Goal: Check status: Check status

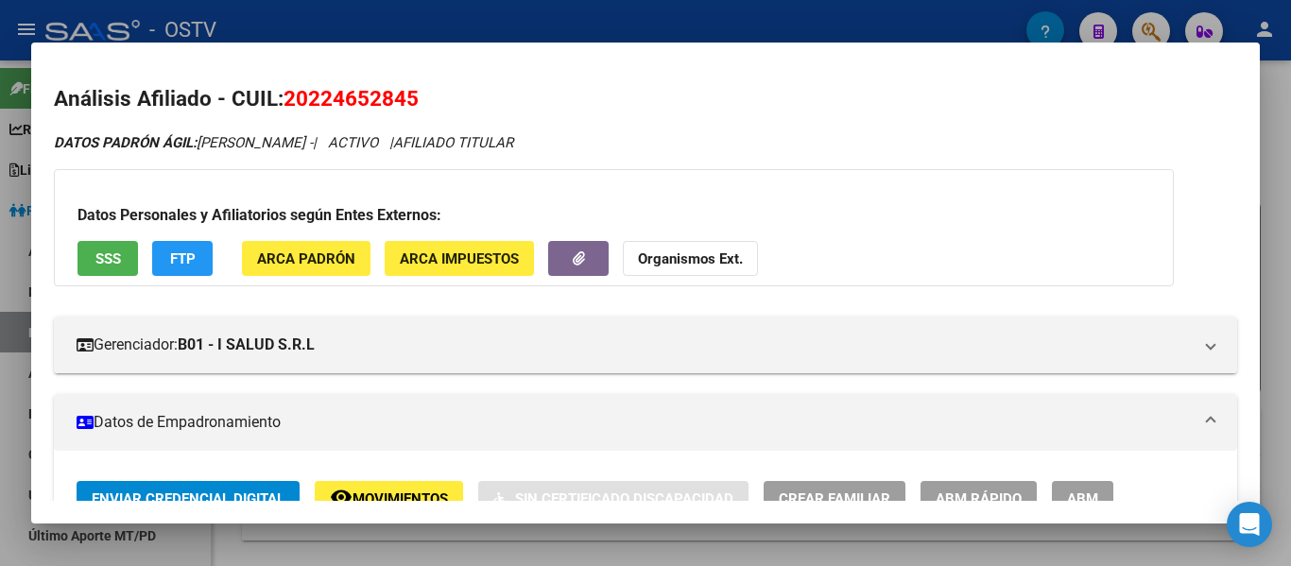
scroll to position [209, 0]
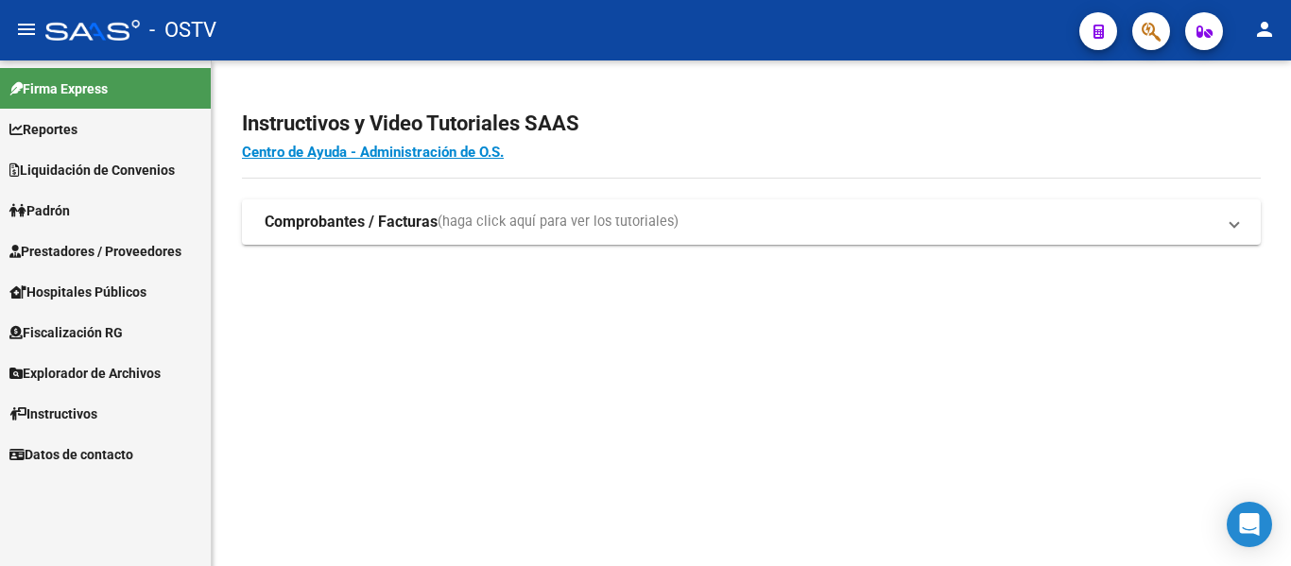
click at [53, 209] on span "Padrón" at bounding box center [39, 210] width 61 height 21
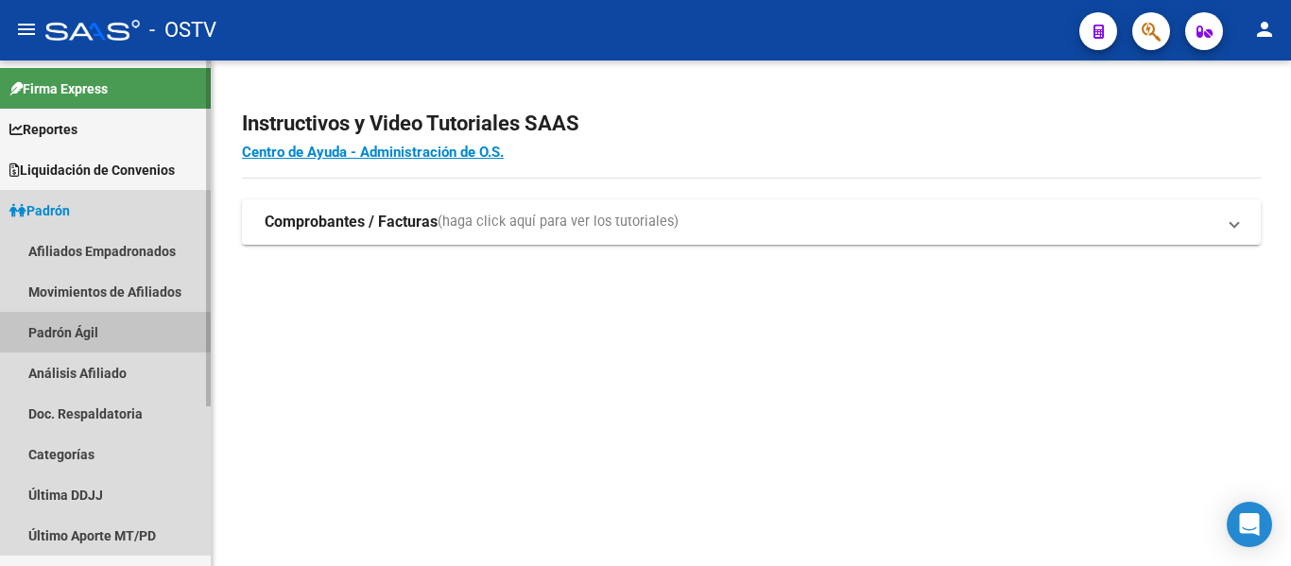
click at [57, 333] on link "Padrón Ágil" at bounding box center [105, 332] width 211 height 41
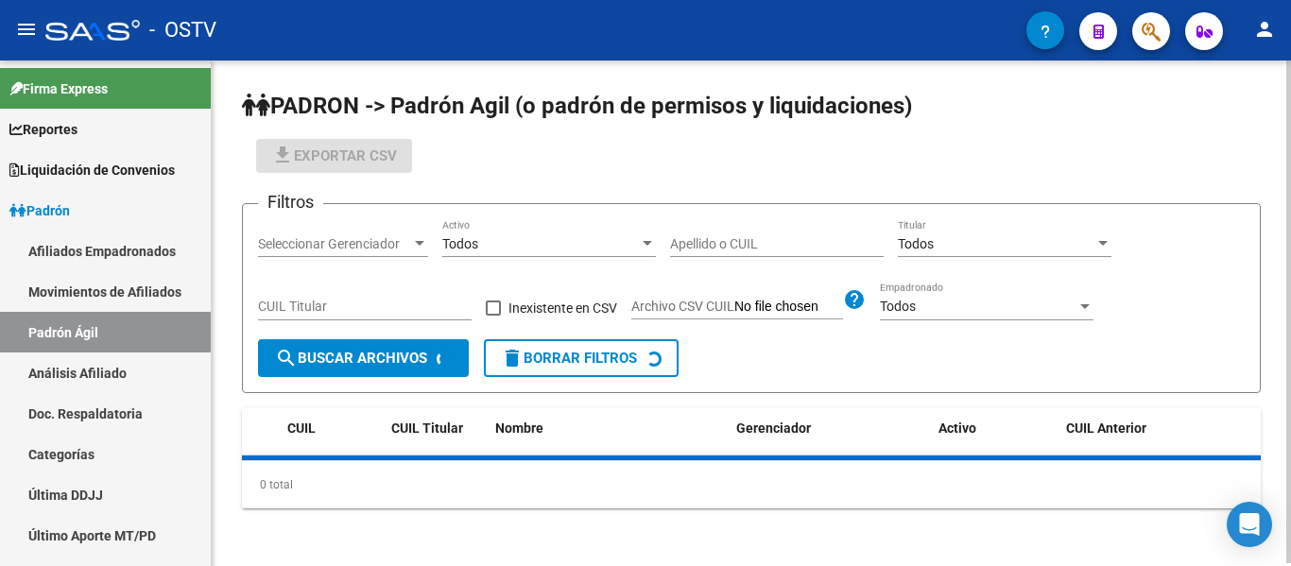
click at [780, 251] on input "Apellido o CUIL" at bounding box center [777, 244] width 214 height 16
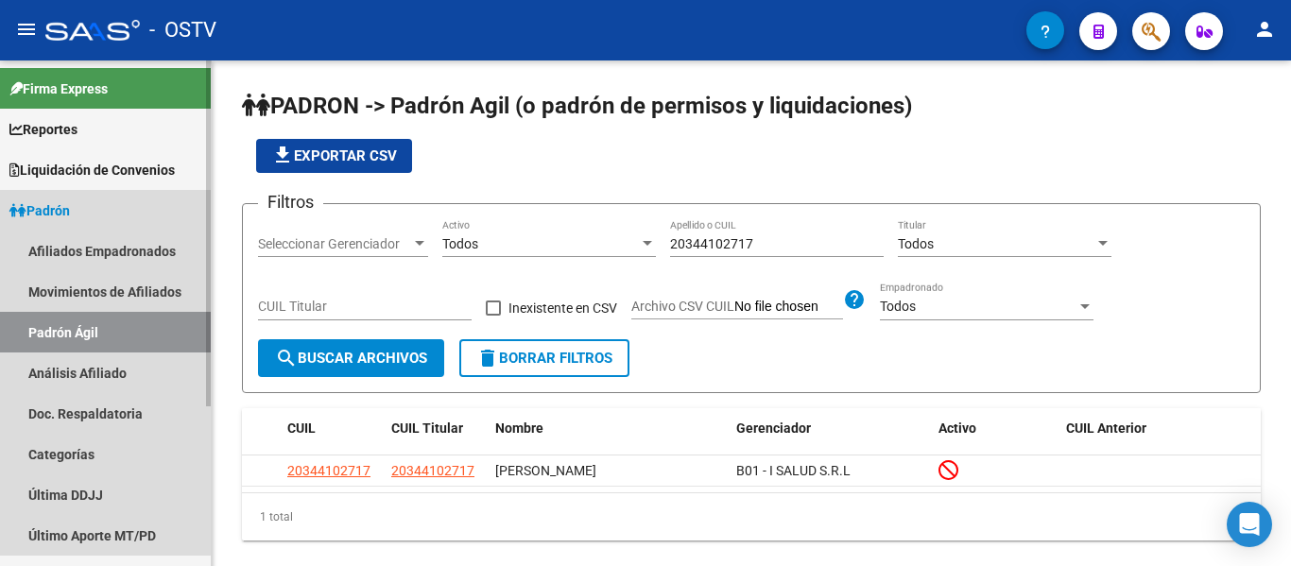
click at [69, 214] on span "Padrón" at bounding box center [39, 210] width 61 height 21
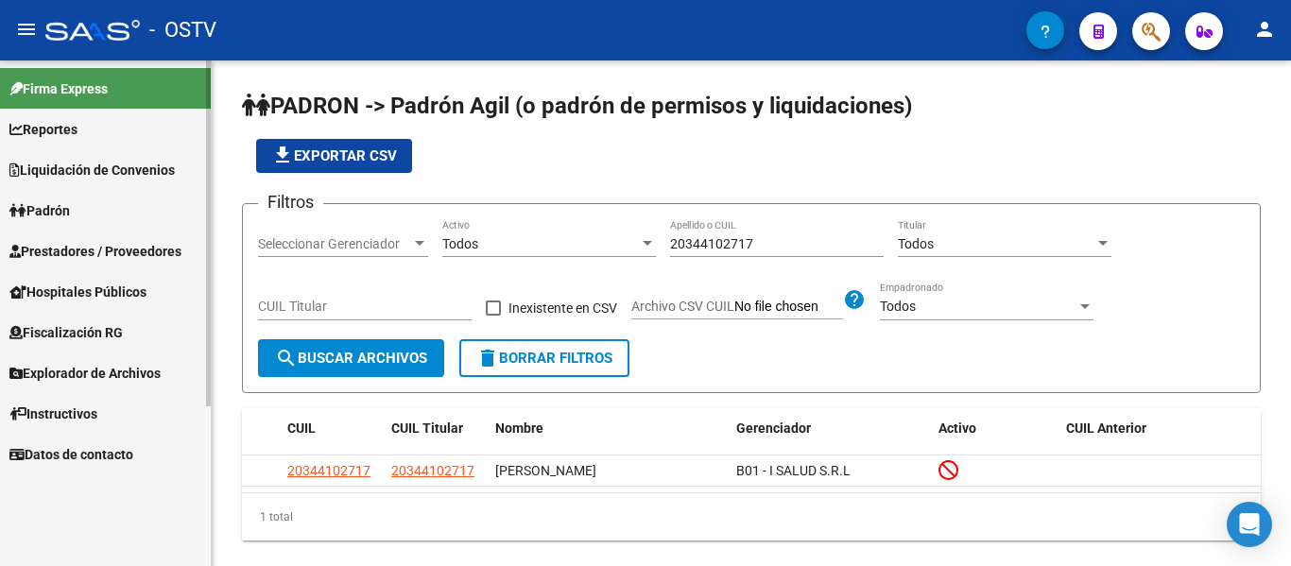
click at [69, 214] on span "Padrón" at bounding box center [39, 210] width 61 height 21
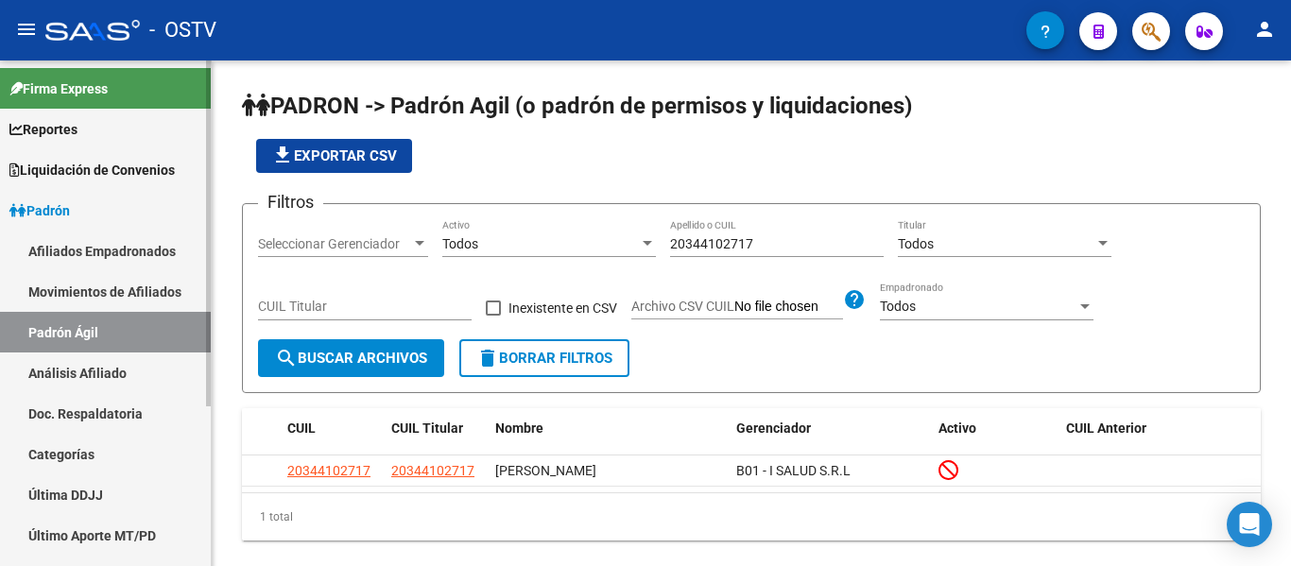
click at [69, 214] on span "Padrón" at bounding box center [39, 210] width 61 height 21
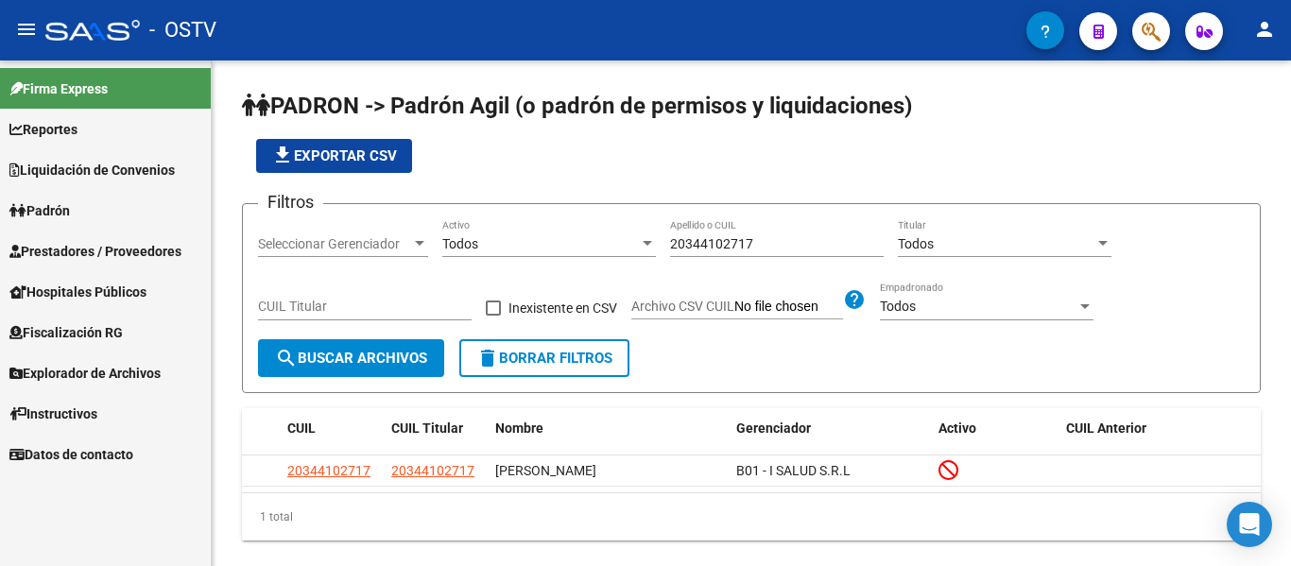
click at [57, 208] on span "Padrón" at bounding box center [39, 210] width 61 height 21
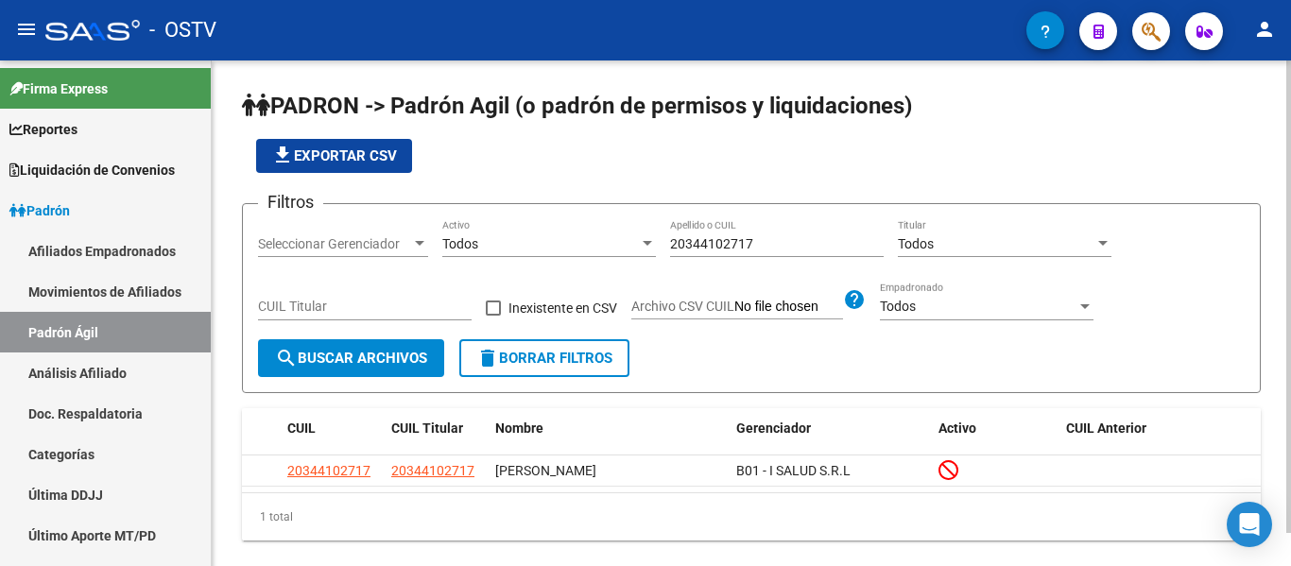
click at [761, 237] on input "20344102717" at bounding box center [777, 244] width 214 height 16
type input "2"
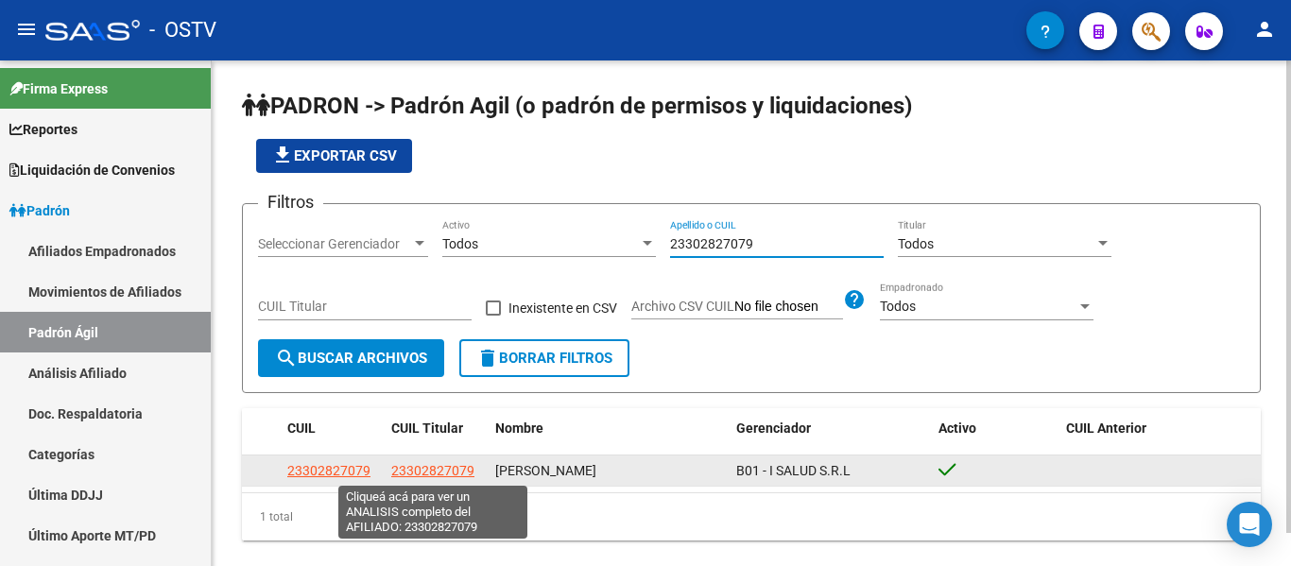
type input "23302827079"
click at [453, 472] on span "23302827079" at bounding box center [432, 470] width 83 height 15
type textarea "23302827079"
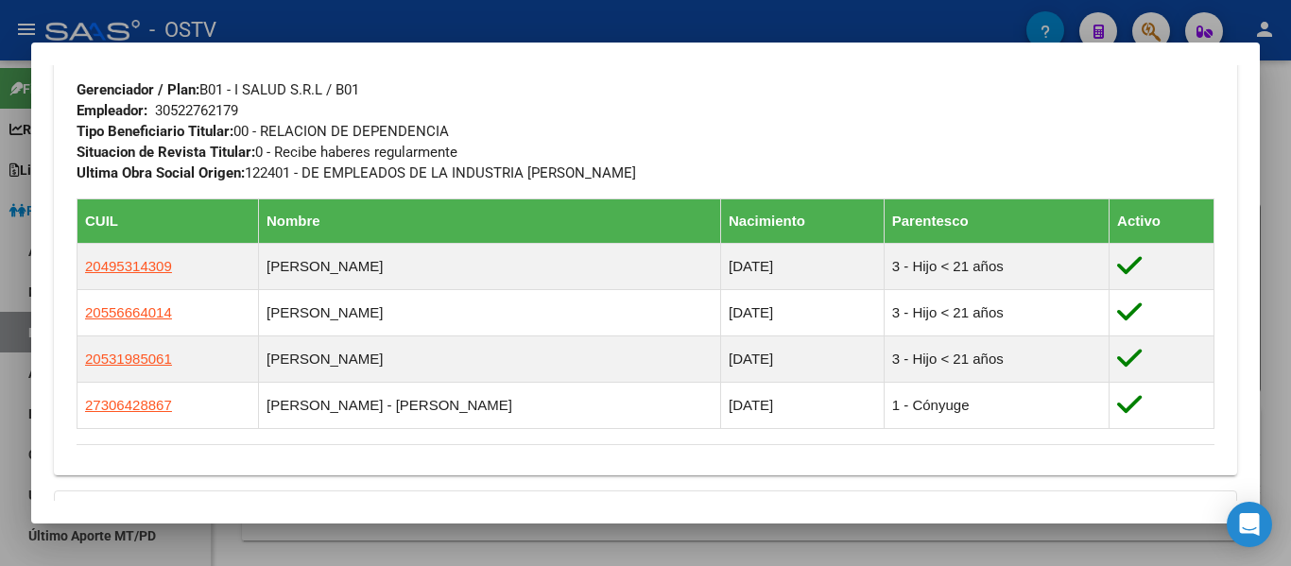
scroll to position [1165, 0]
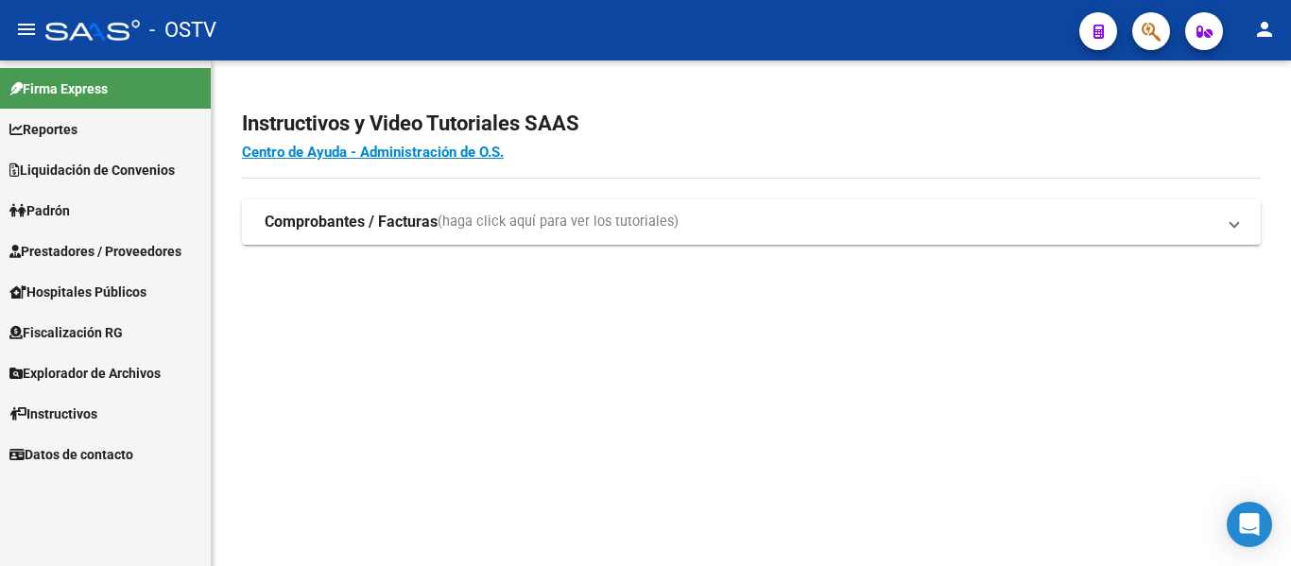
click at [62, 201] on span "Padrón" at bounding box center [39, 210] width 61 height 21
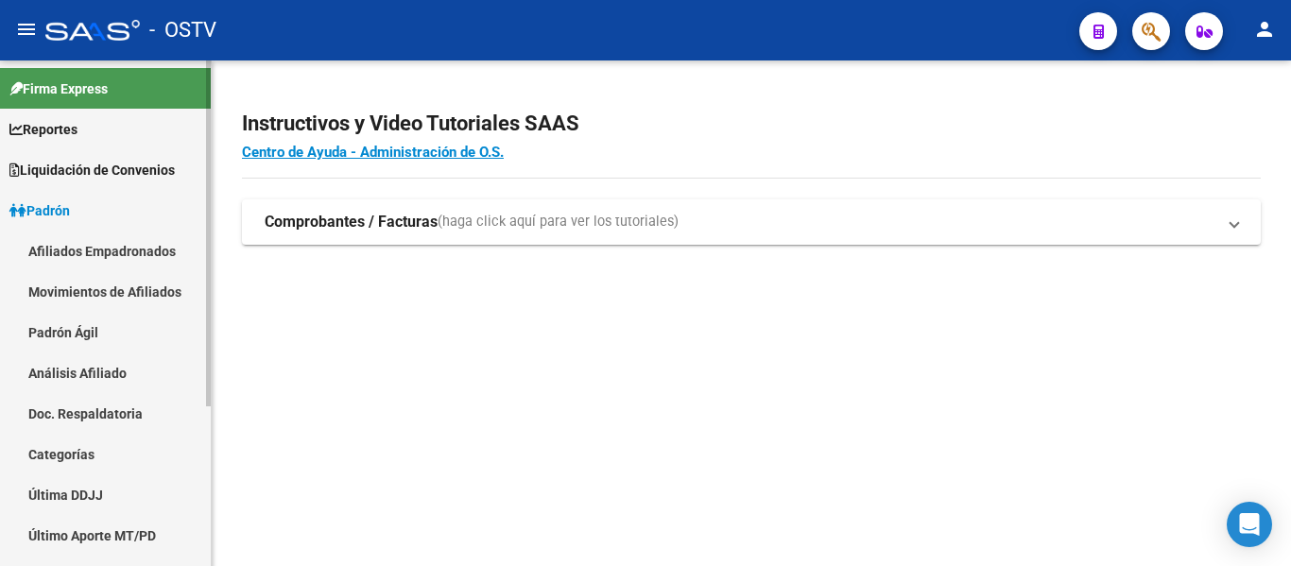
click at [74, 326] on link "Padrón Ágil" at bounding box center [105, 332] width 211 height 41
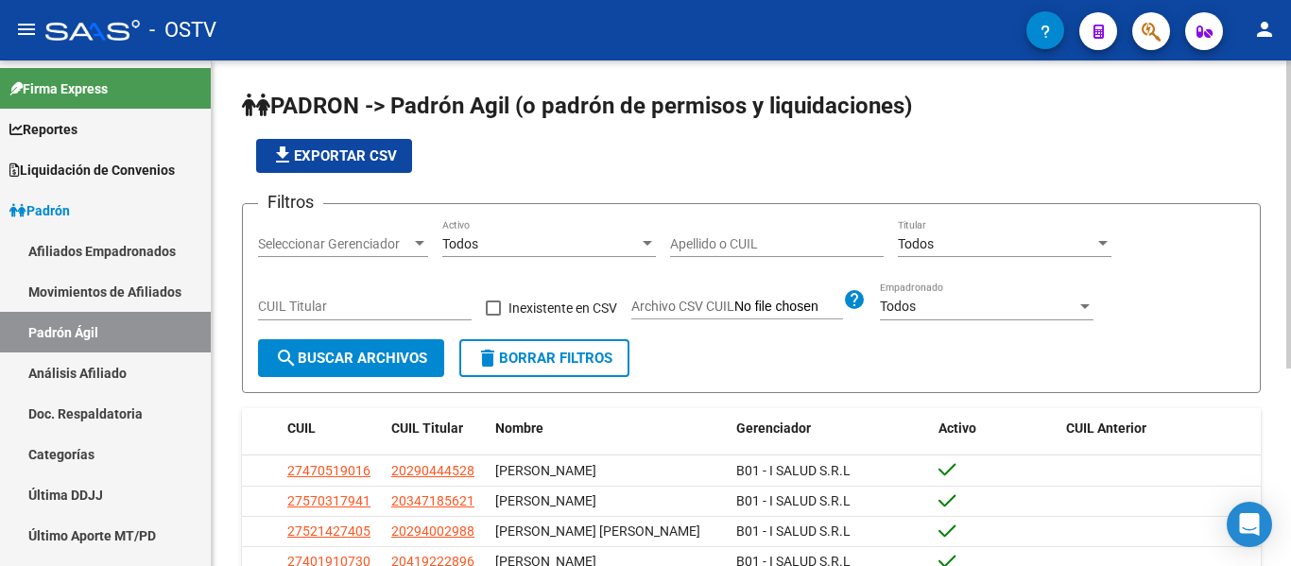
click at [810, 244] on input "Apellido o CUIL" at bounding box center [777, 244] width 214 height 16
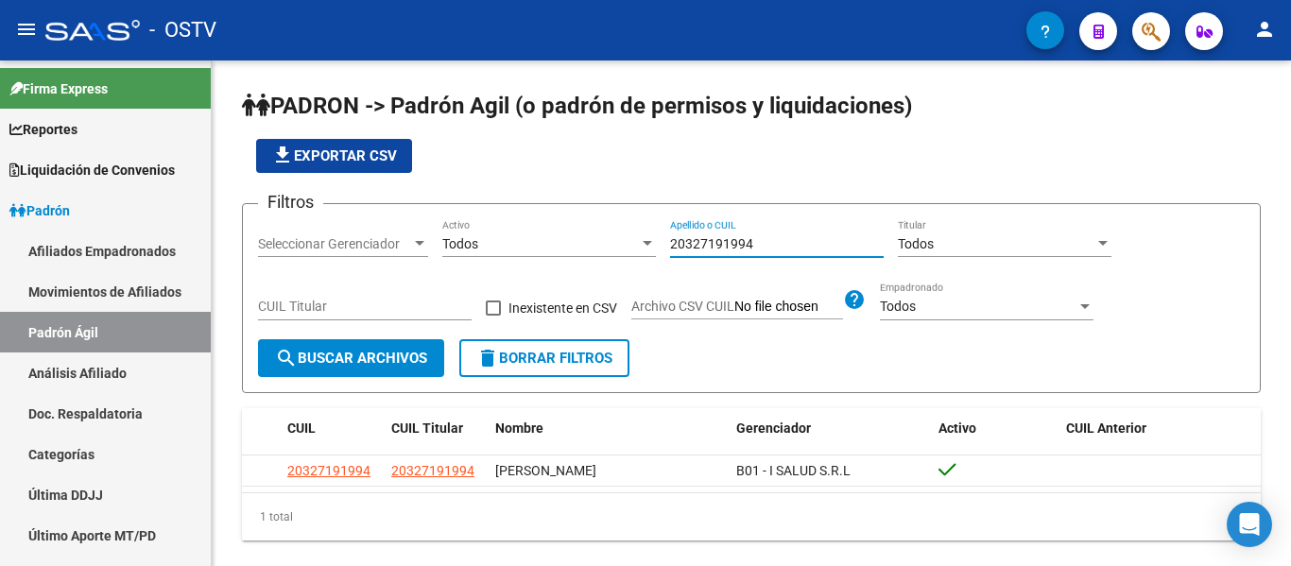
type input "20327191994"
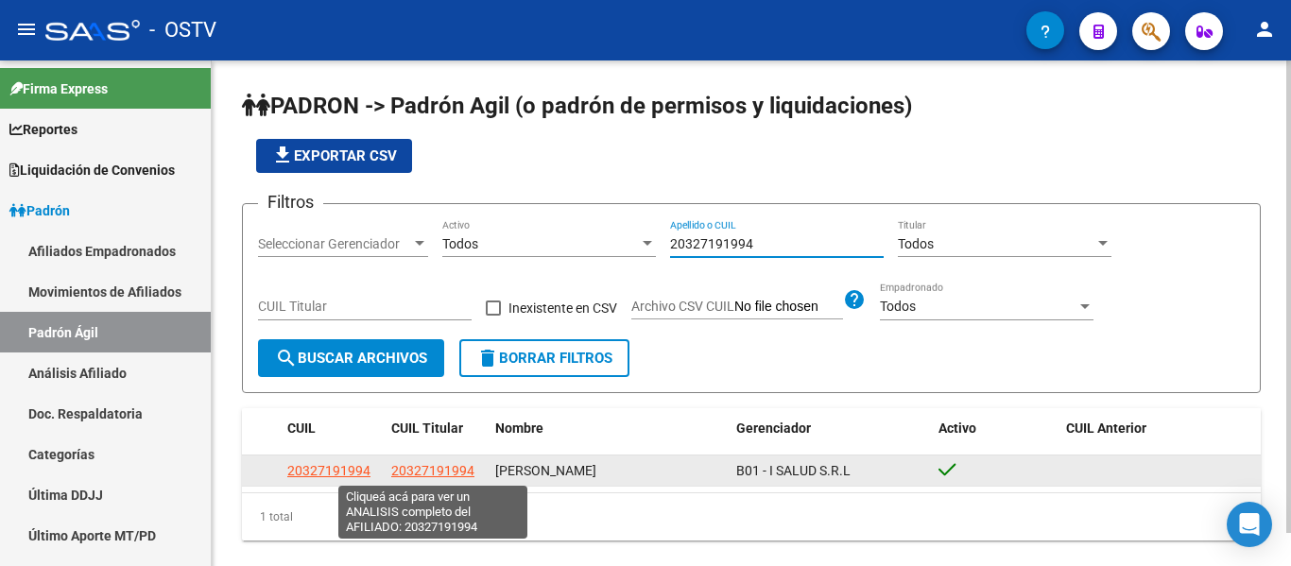
click at [458, 476] on span "20327191994" at bounding box center [432, 470] width 83 height 15
type textarea "20327191994"
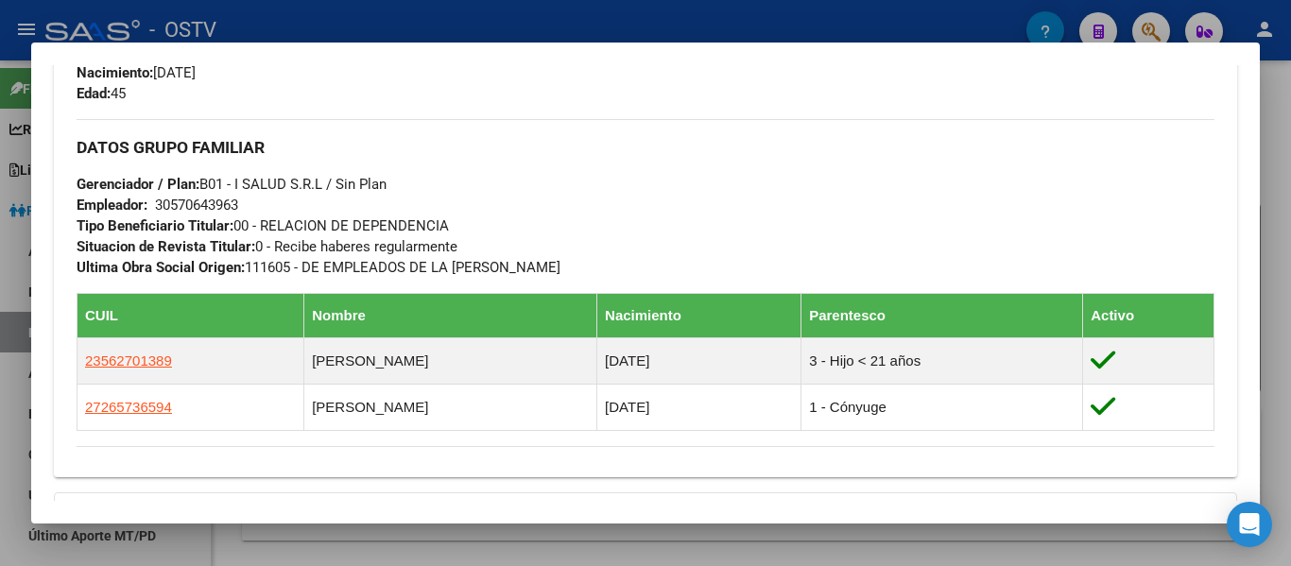
scroll to position [1074, 0]
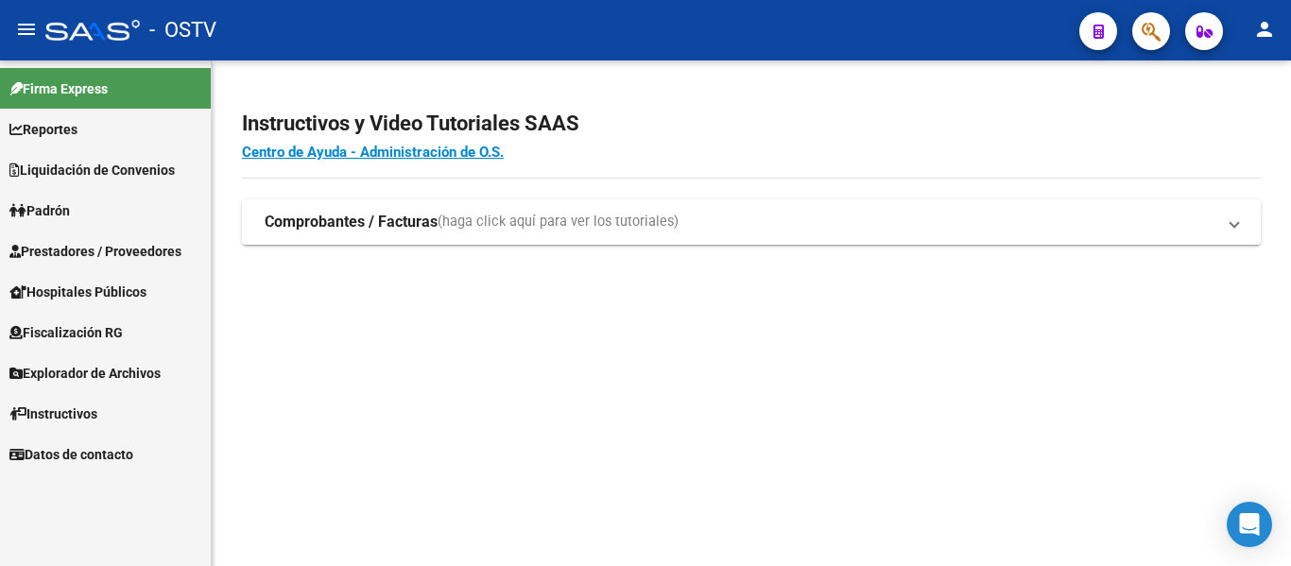
click at [49, 206] on span "Padrón" at bounding box center [39, 210] width 61 height 21
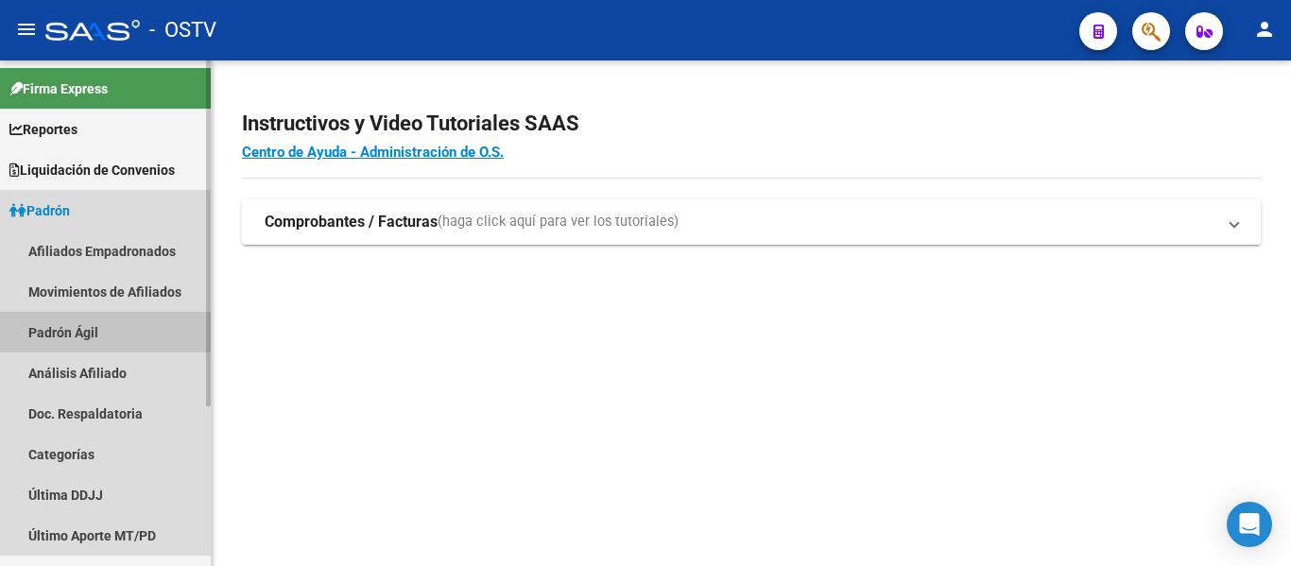
click at [53, 323] on link "Padrón Ágil" at bounding box center [105, 332] width 211 height 41
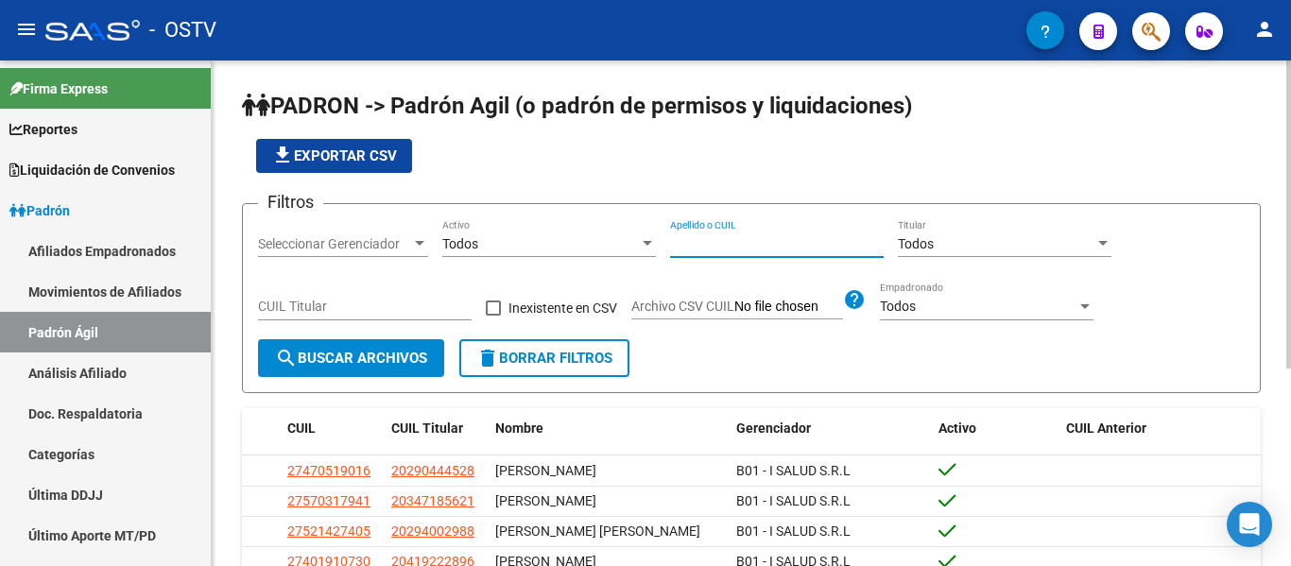
click at [672, 236] on input "Apellido o CUIL" at bounding box center [777, 244] width 214 height 16
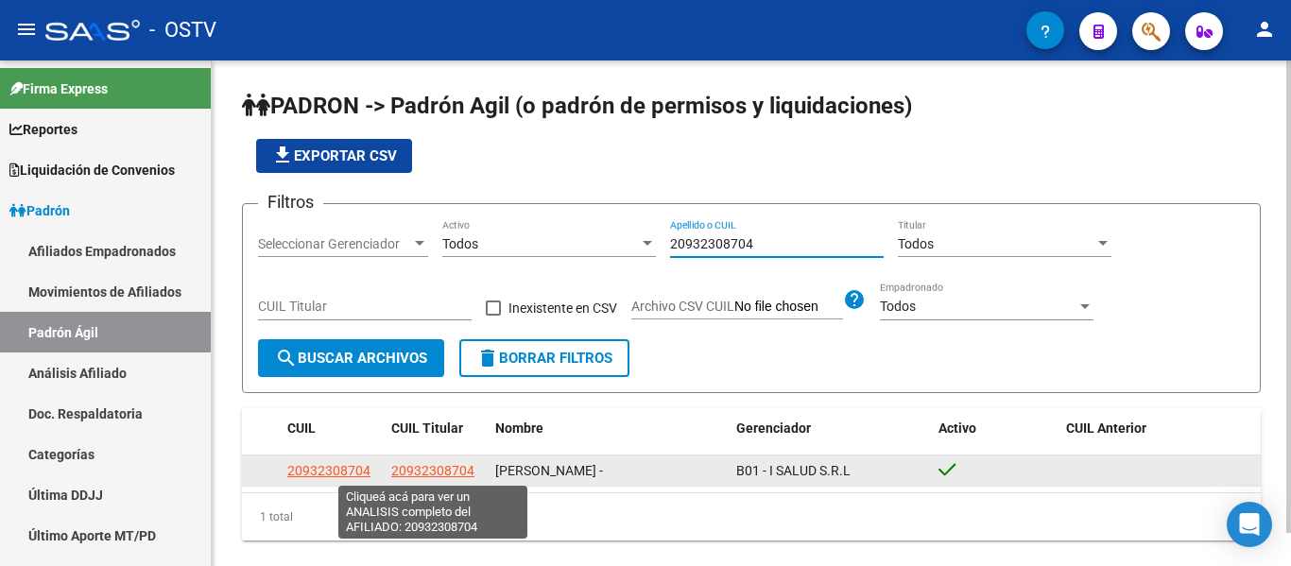
type input "20932308704"
click at [413, 463] on span "20932308704" at bounding box center [432, 470] width 83 height 15
type textarea "20932308704"
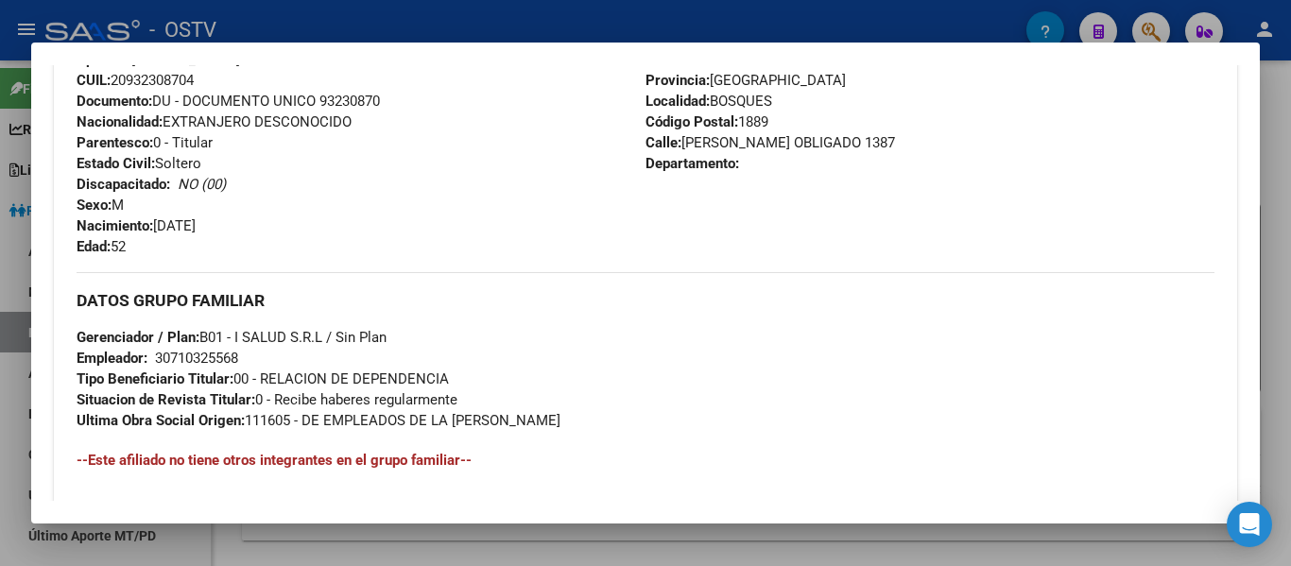
scroll to position [981, 0]
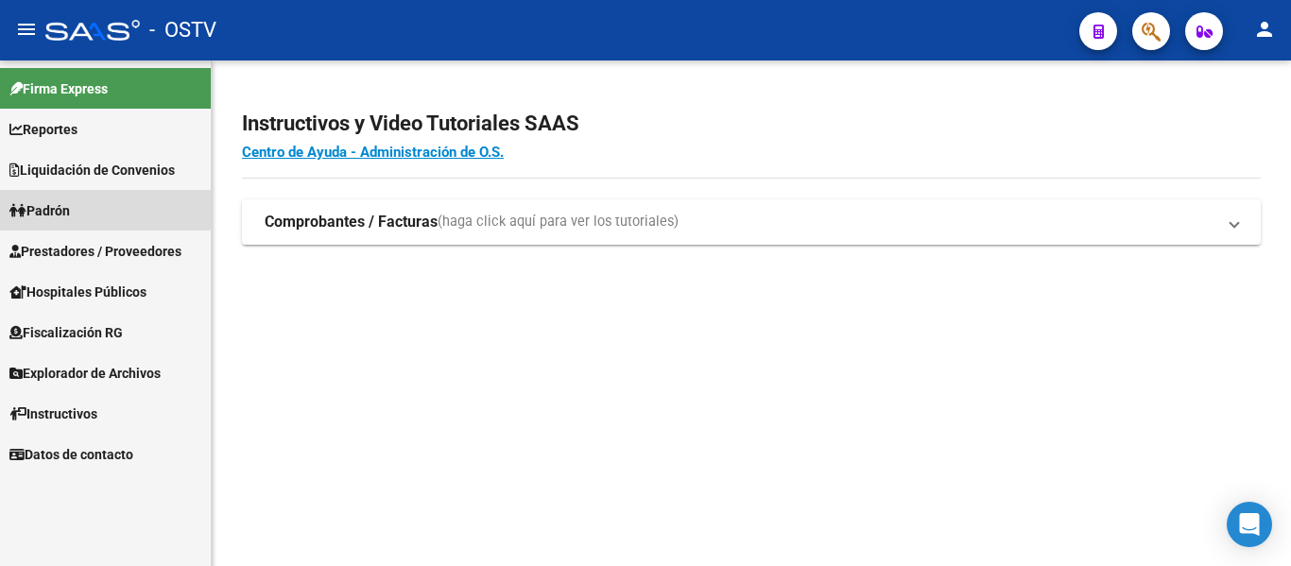
click at [61, 195] on link "Padrón" at bounding box center [105, 210] width 211 height 41
click at [55, 214] on span "Padrón" at bounding box center [39, 210] width 61 height 21
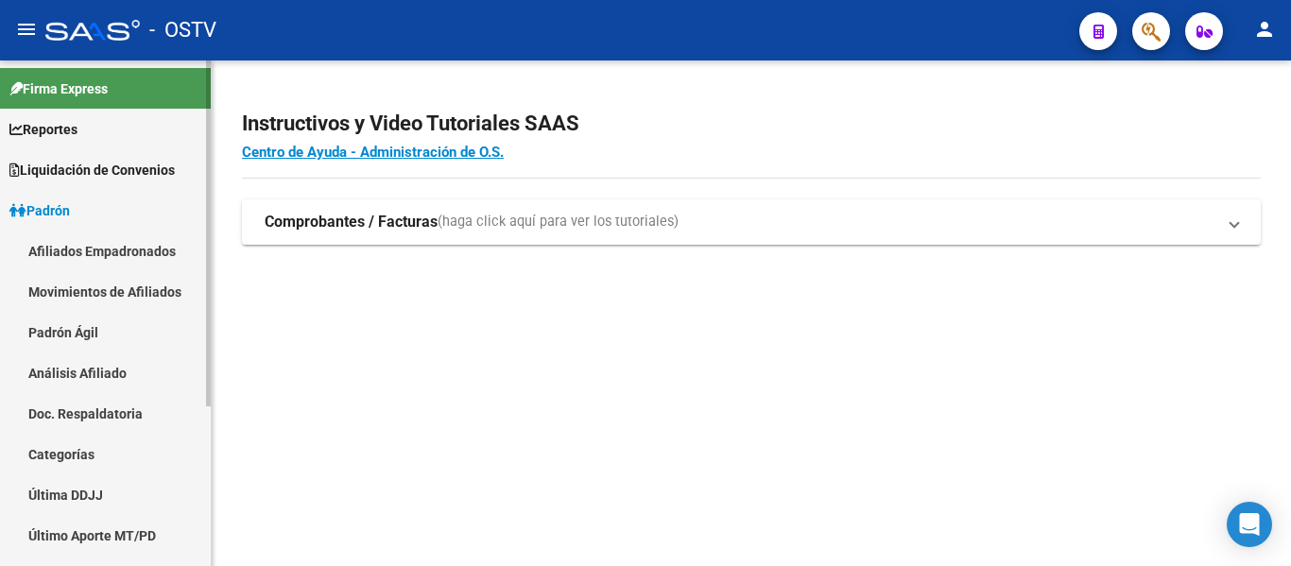
click at [53, 331] on link "Padrón Ágil" at bounding box center [105, 332] width 211 height 41
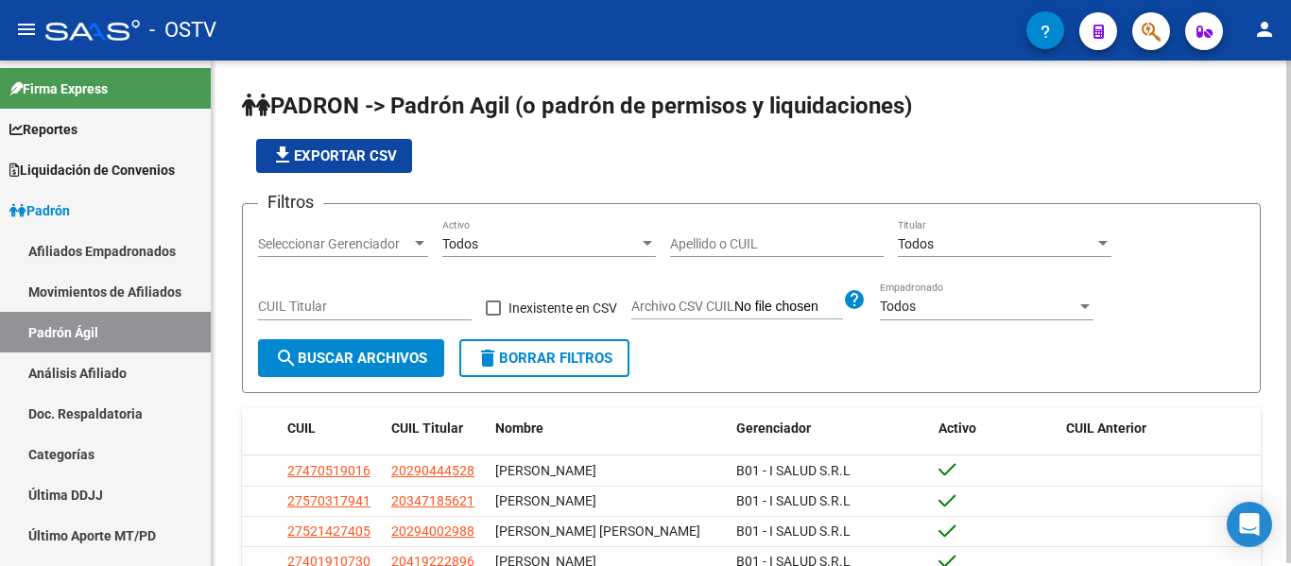
click at [723, 246] on input "Apellido o CUIL" at bounding box center [777, 244] width 214 height 16
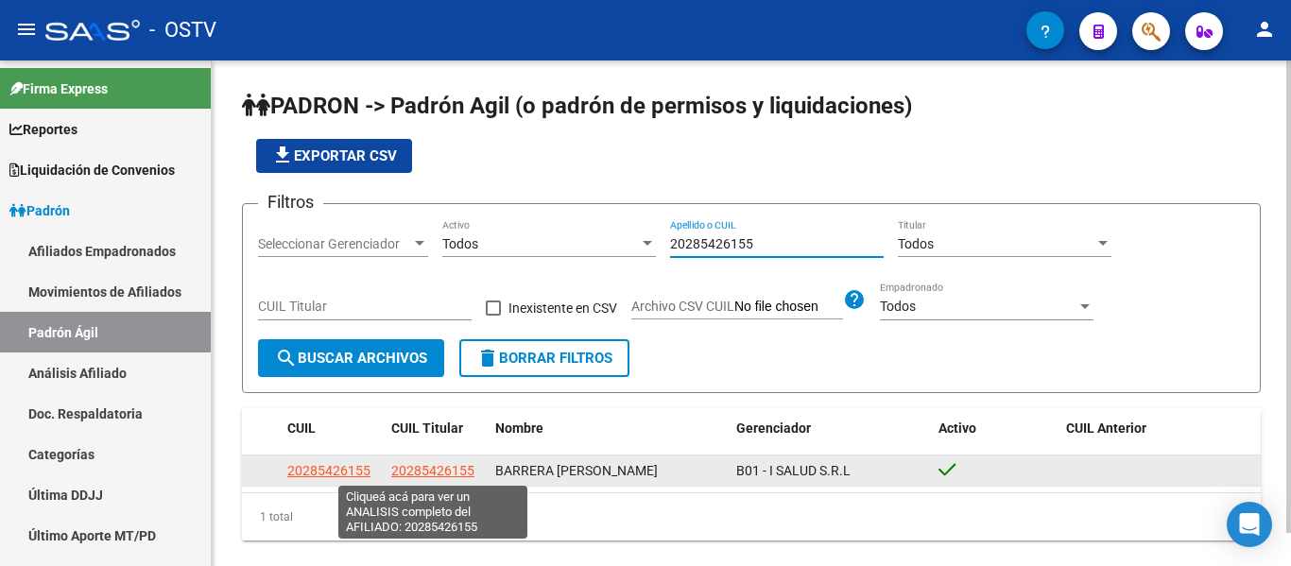
type input "20285426155"
click at [447, 466] on span "20285426155" at bounding box center [432, 470] width 83 height 15
type textarea "20285426155"
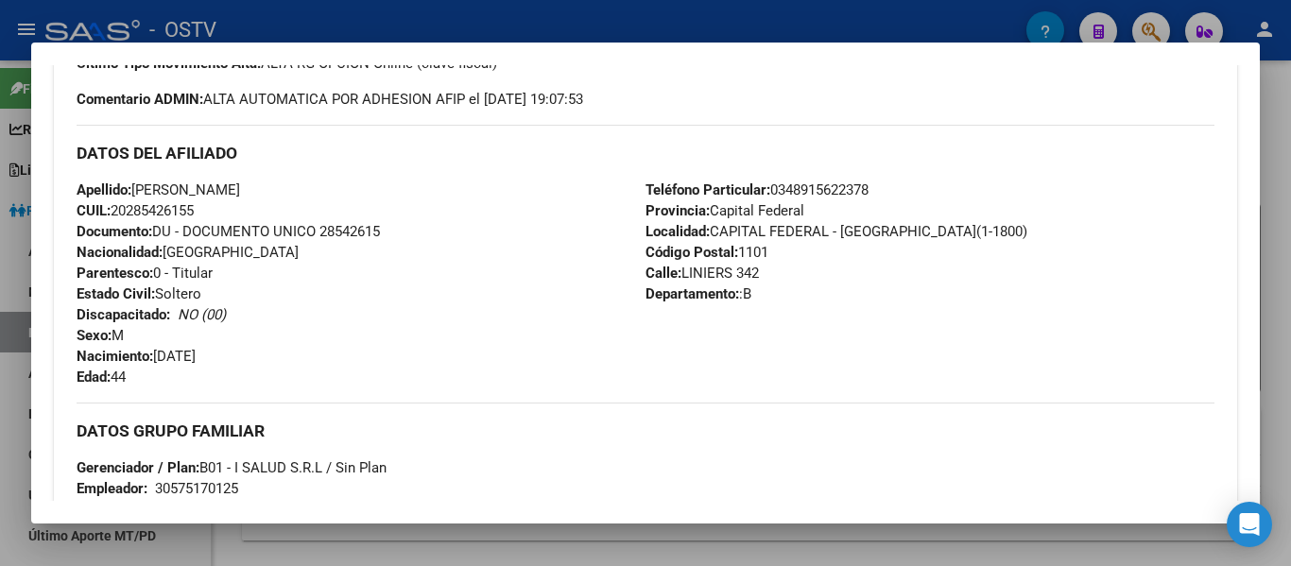
scroll to position [945, 0]
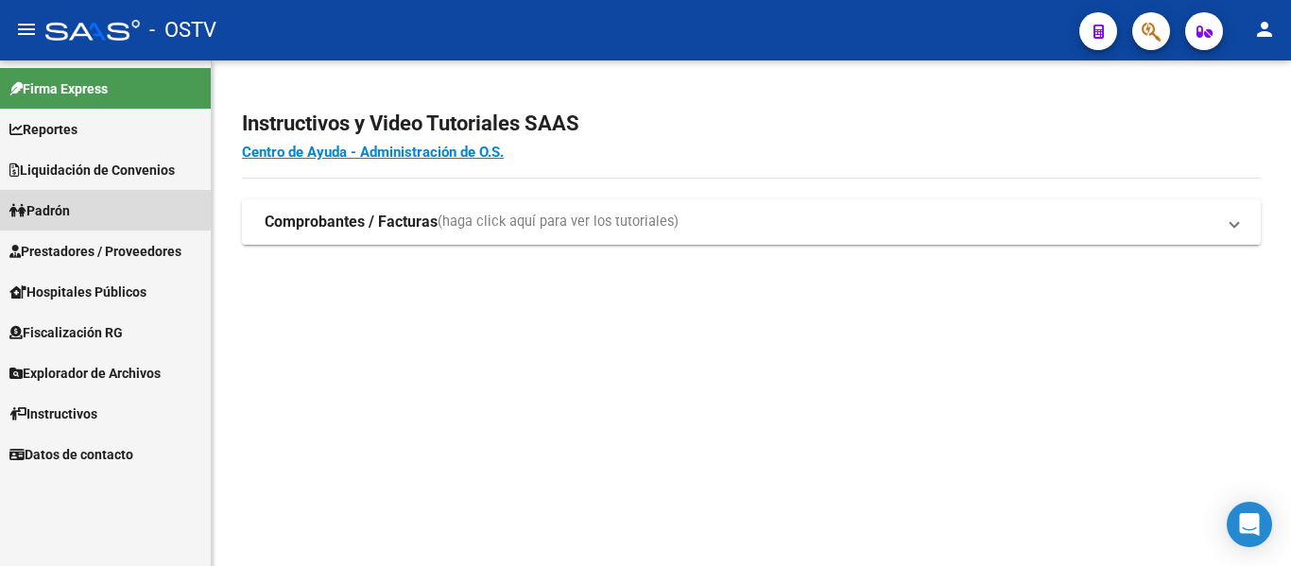
click at [43, 211] on span "Padrón" at bounding box center [39, 210] width 61 height 21
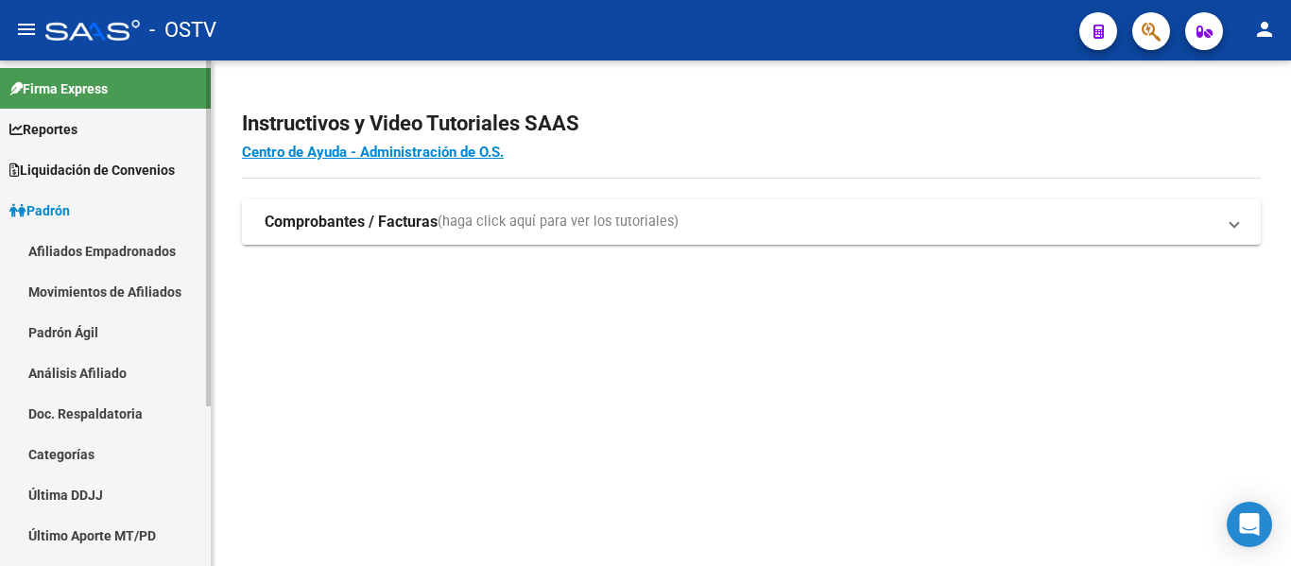
click at [60, 332] on link "Padrón Ágil" at bounding box center [105, 332] width 211 height 41
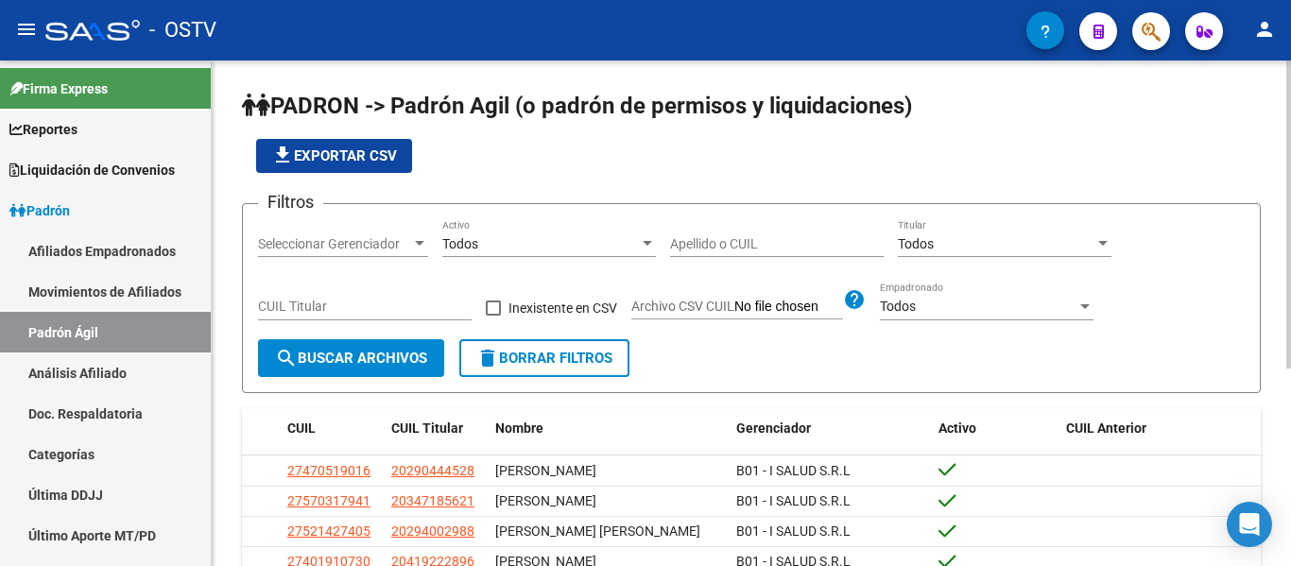
click at [761, 251] on input "Apellido o CUIL" at bounding box center [777, 244] width 214 height 16
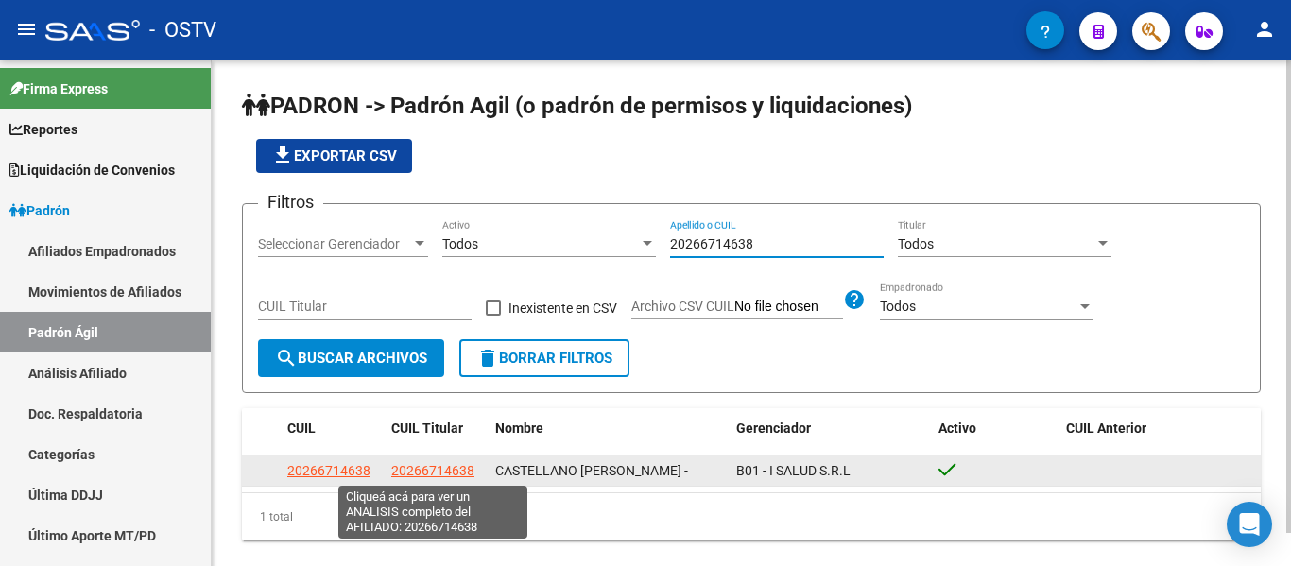
type input "20266714638"
click at [407, 473] on span "20266714638" at bounding box center [432, 470] width 83 height 15
type textarea "20266714638"
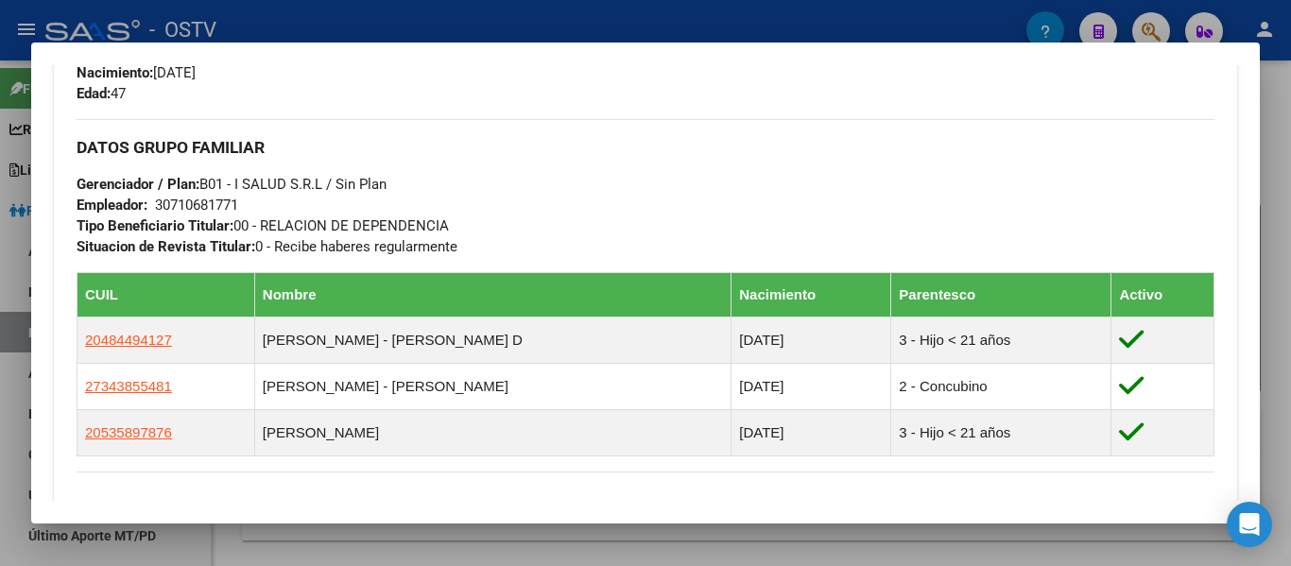
scroll to position [567, 0]
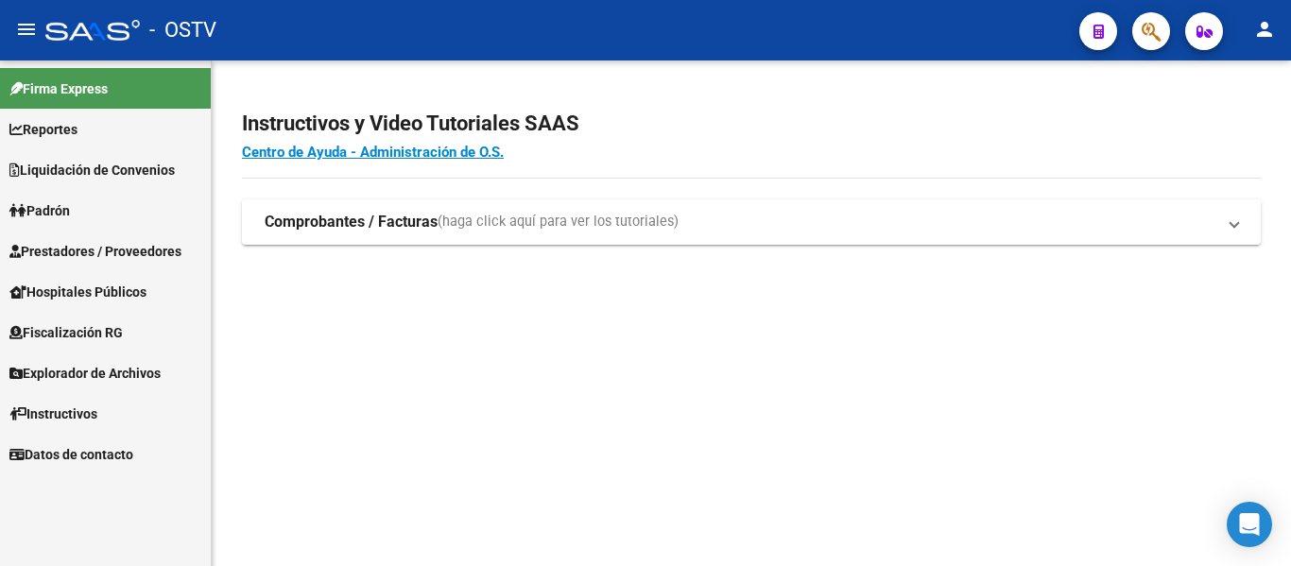
click at [38, 205] on span "Padrón" at bounding box center [39, 210] width 61 height 21
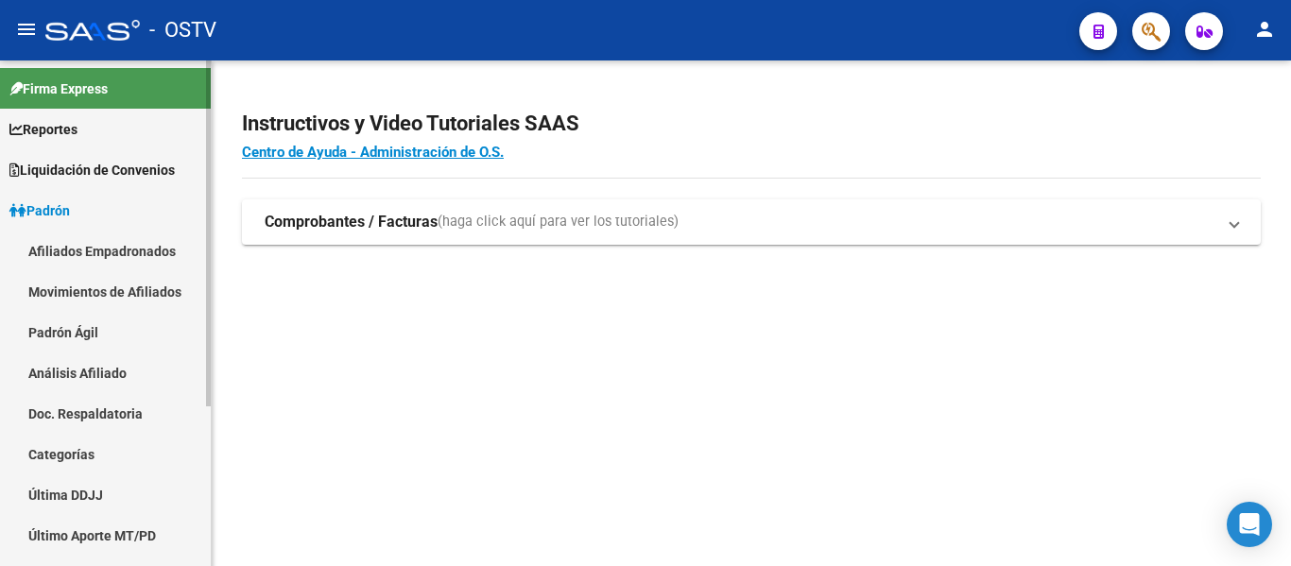
click at [60, 333] on link "Padrón Ágil" at bounding box center [105, 332] width 211 height 41
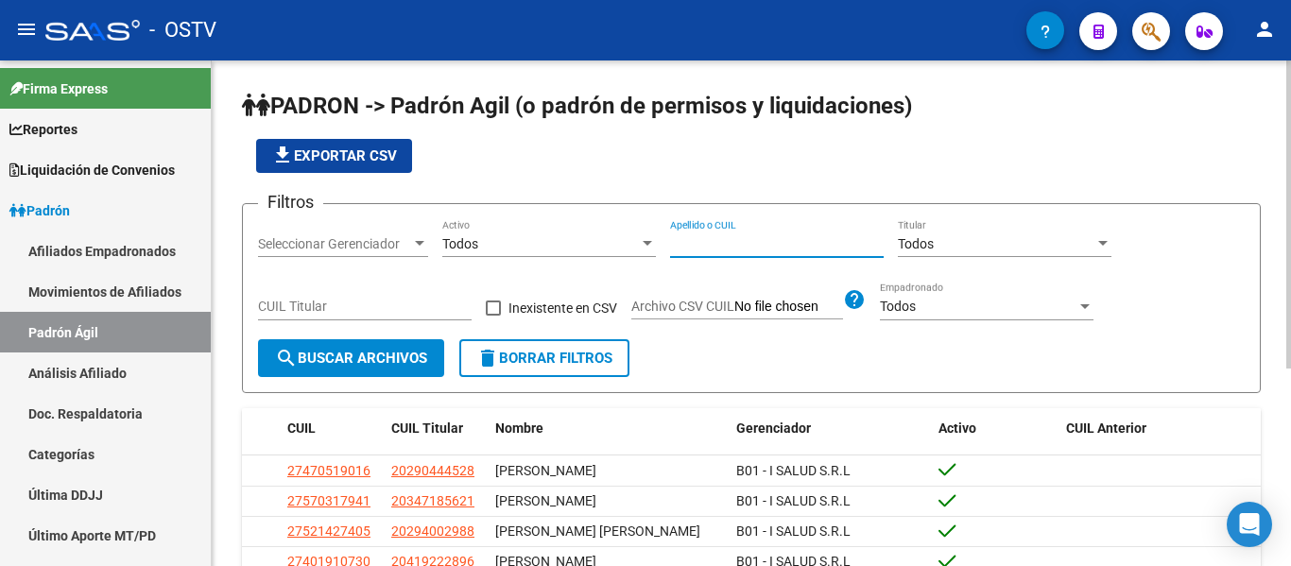
click at [670, 239] on input "Apellido o CUIL" at bounding box center [777, 244] width 214 height 16
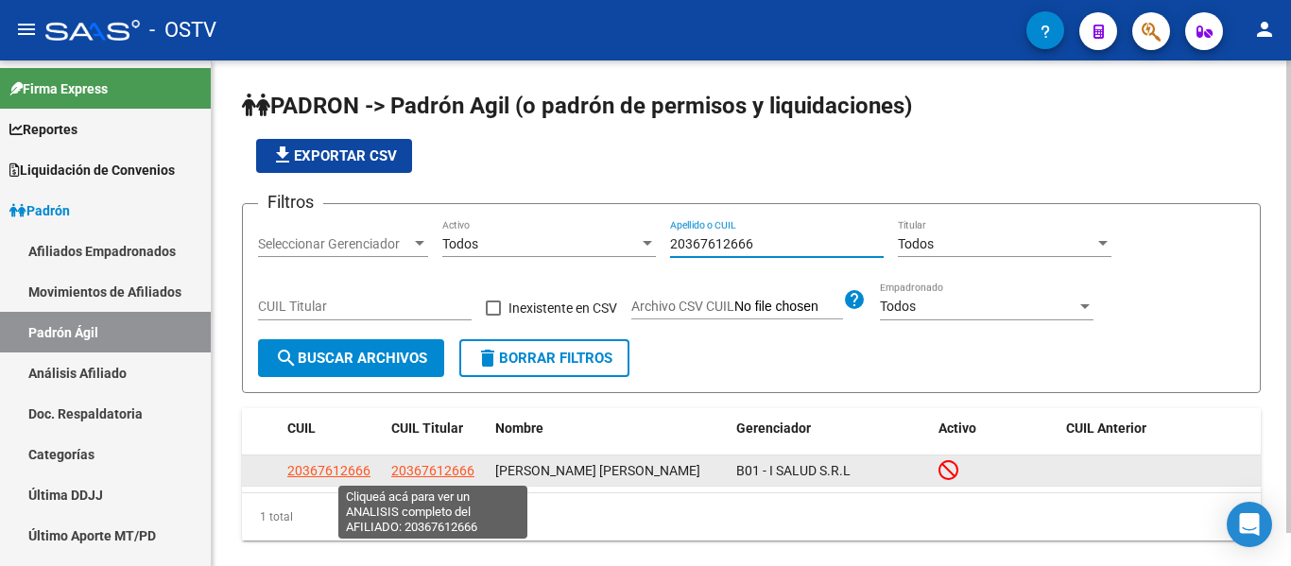
type input "20367612666"
click at [460, 474] on span "20367612666" at bounding box center [432, 470] width 83 height 15
type textarea "20367612666"
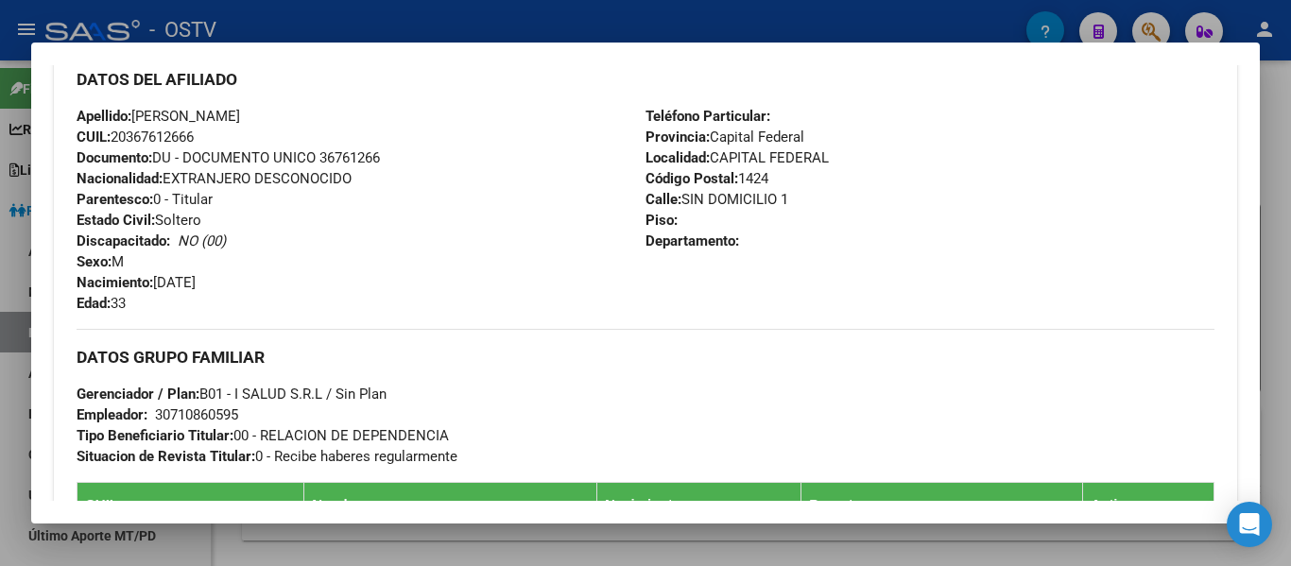
scroll to position [1021, 0]
